Goal: Task Accomplishment & Management: Use online tool/utility

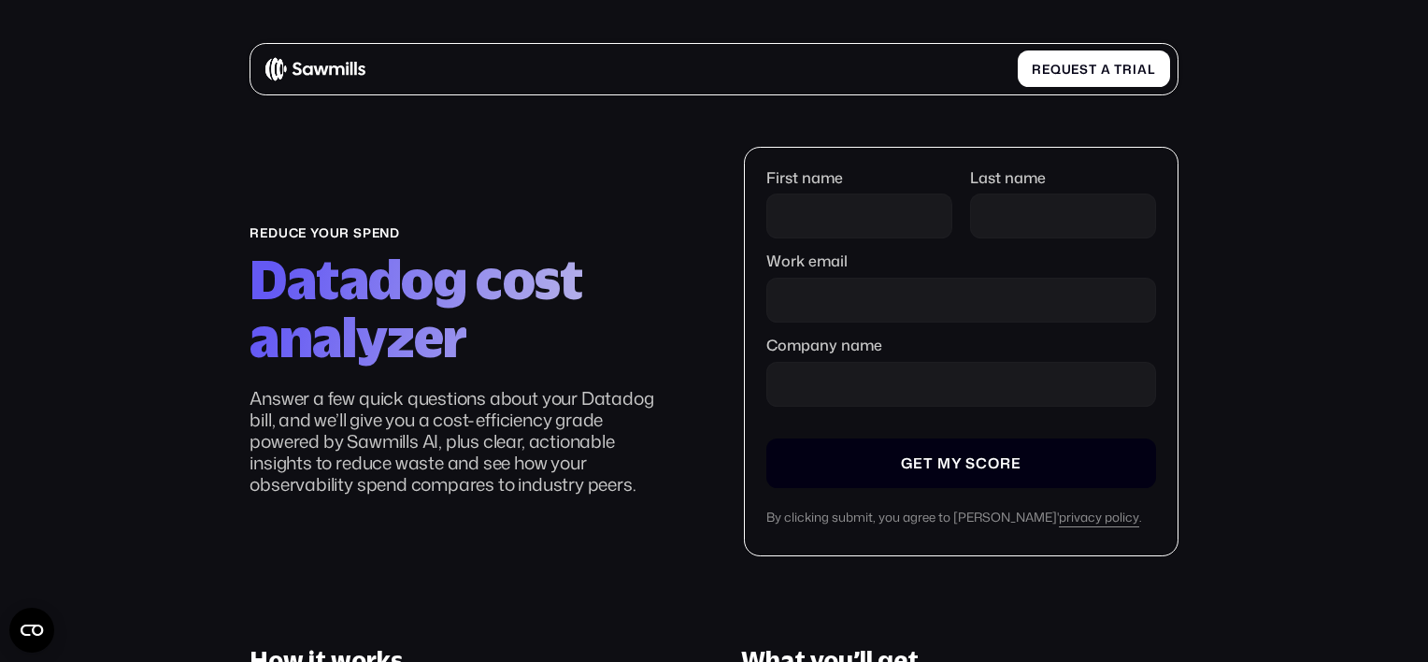
click at [920, 474] on input "Company name" at bounding box center [960, 463] width 389 height 50
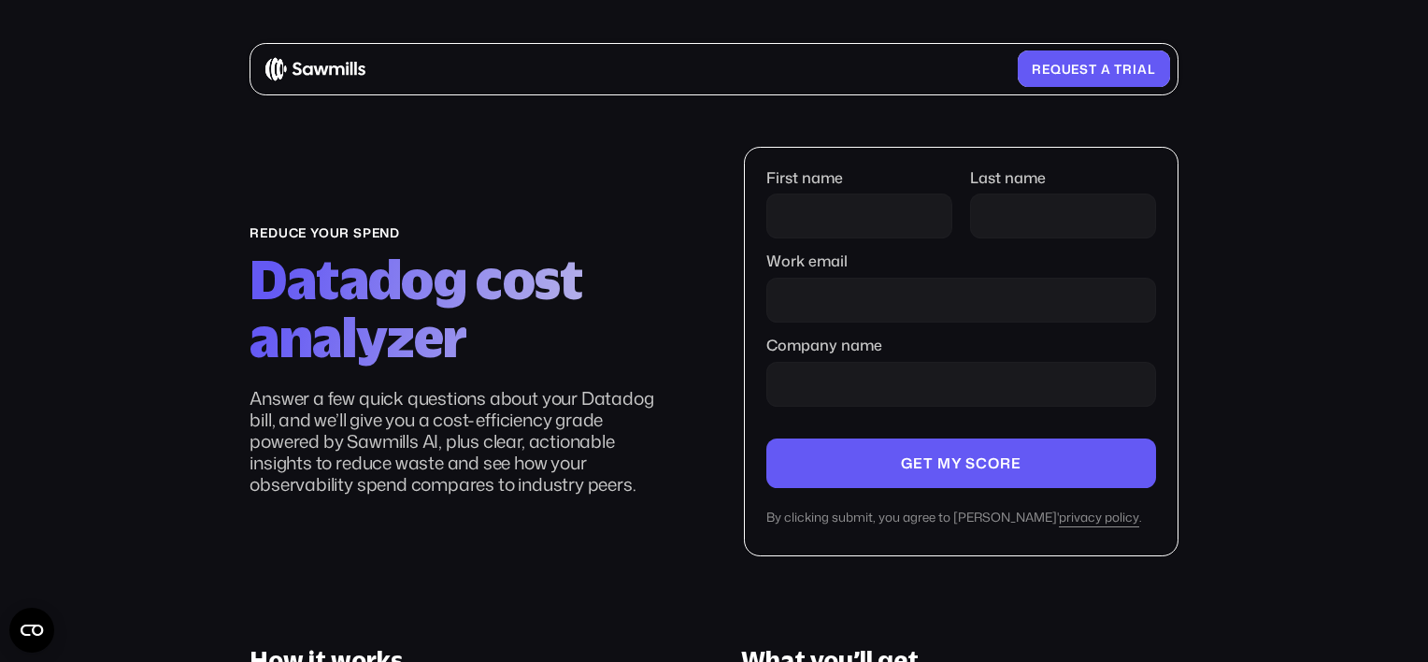
click at [1112, 74] on span at bounding box center [1113, 69] width 4 height 15
